Goal: Information Seeking & Learning: Learn about a topic

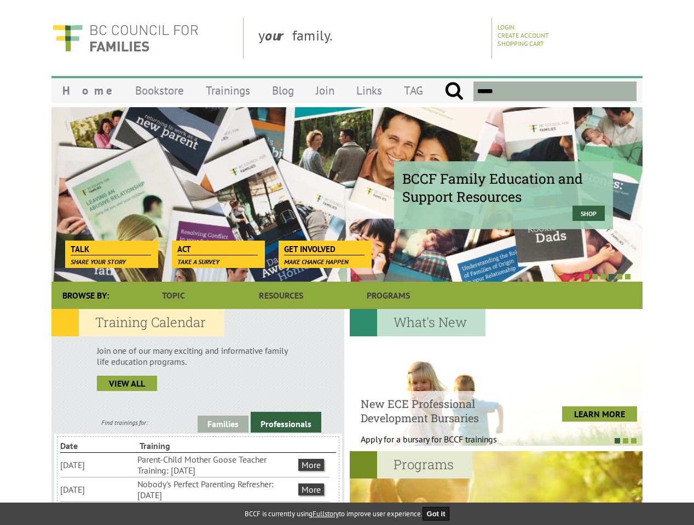
click at [347, 271] on div at bounding box center [334, 276] width 591 height 11
click at [347, 194] on div "BCCF Family Education and Support Resources Shop" at bounding box center [346, 194] width 591 height 175
click at [335, 276] on div at bounding box center [334, 276] width 591 height 11
click at [223, 424] on link "Families" at bounding box center [222, 424] width 51 height 17
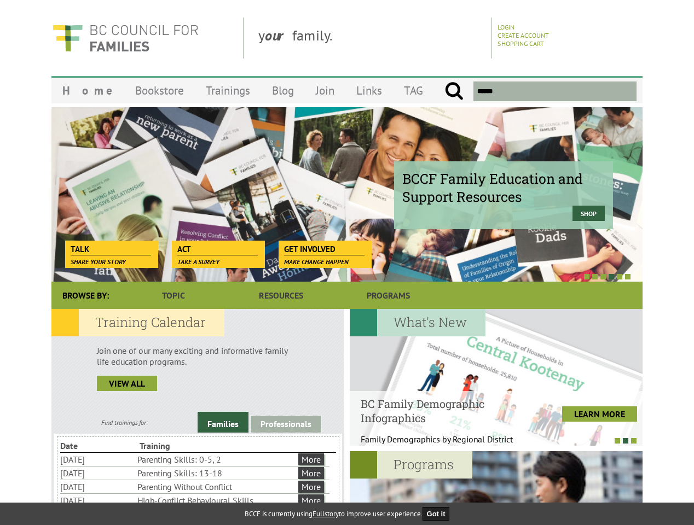
click at [286, 422] on link "Professionals" at bounding box center [286, 424] width 71 height 17
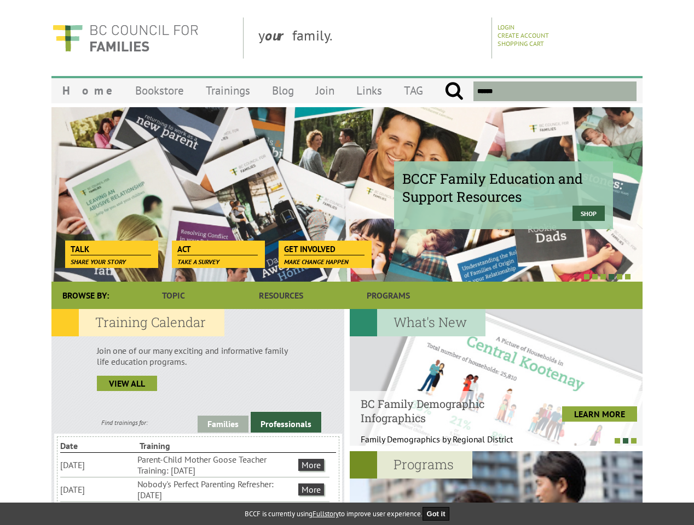
click at [195, 489] on li "Nobody's Perfect Parenting Refresher: [DATE]" at bounding box center [216, 490] width 159 height 24
click at [496, 377] on div at bounding box center [496, 377] width 293 height 137
click at [490, 440] on div at bounding box center [490, 440] width 293 height 11
click at [496, 488] on div at bounding box center [496, 519] width 293 height 137
click at [439, 514] on button "Got it" at bounding box center [435, 514] width 27 height 14
